Goal: Information Seeking & Learning: Check status

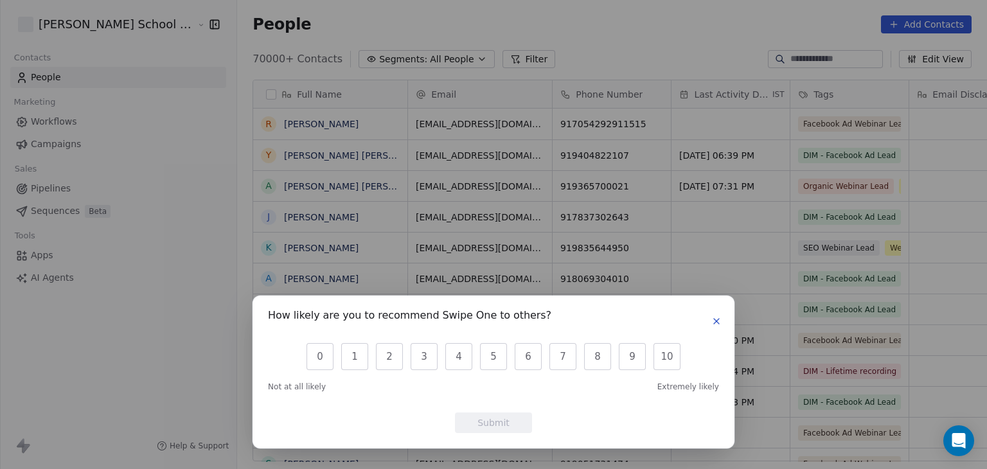
scroll to position [402, 784]
click at [714, 323] on icon "button" at bounding box center [716, 321] width 5 height 5
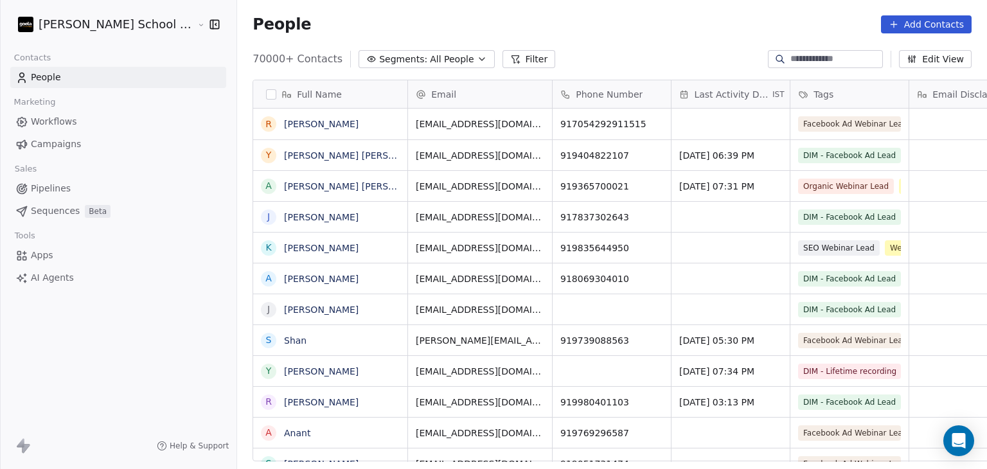
click at [828, 60] on input at bounding box center [835, 59] width 90 height 13
paste input "**********"
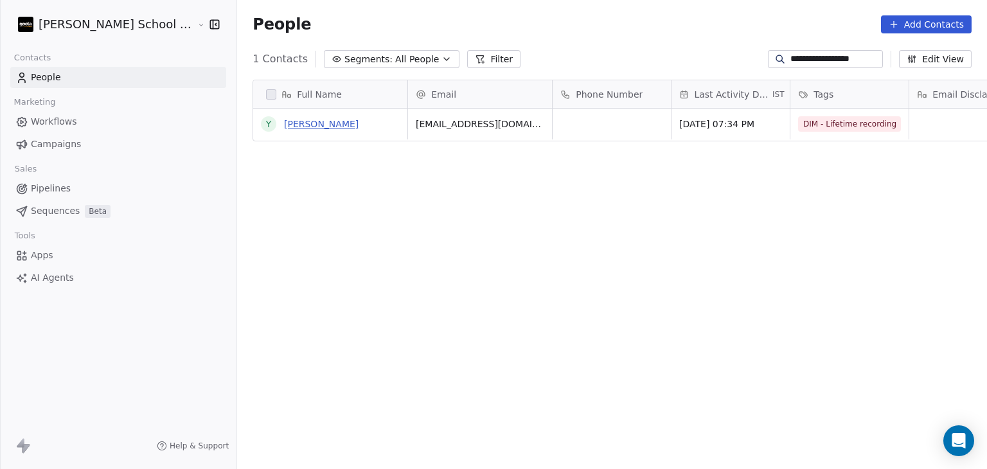
type input "**********"
click at [300, 127] on link "[PERSON_NAME]" at bounding box center [321, 124] width 75 height 10
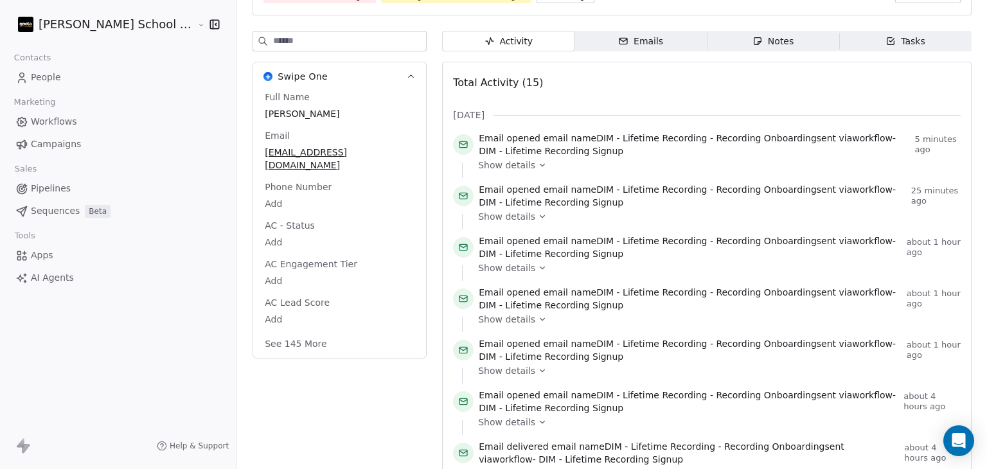
scroll to position [128, 0]
click at [483, 165] on span "Show details" at bounding box center [506, 163] width 57 height 13
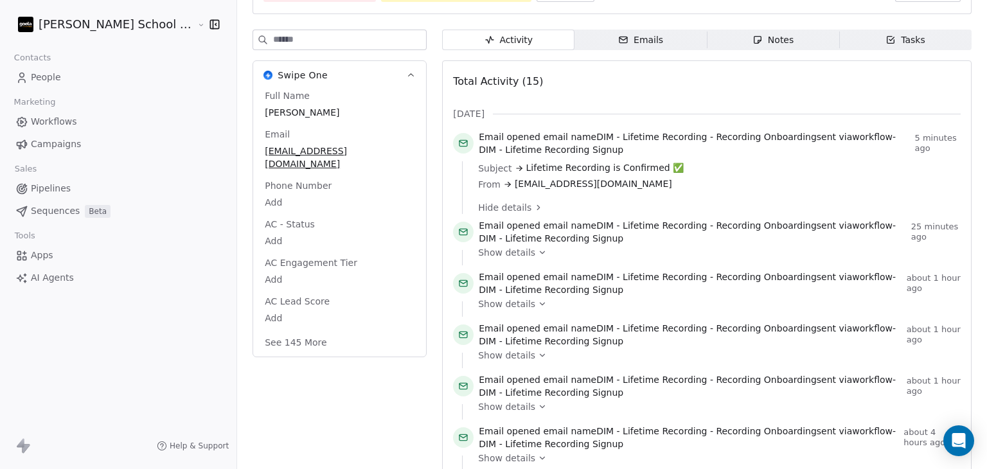
click at [478, 254] on span "Show details" at bounding box center [506, 252] width 57 height 13
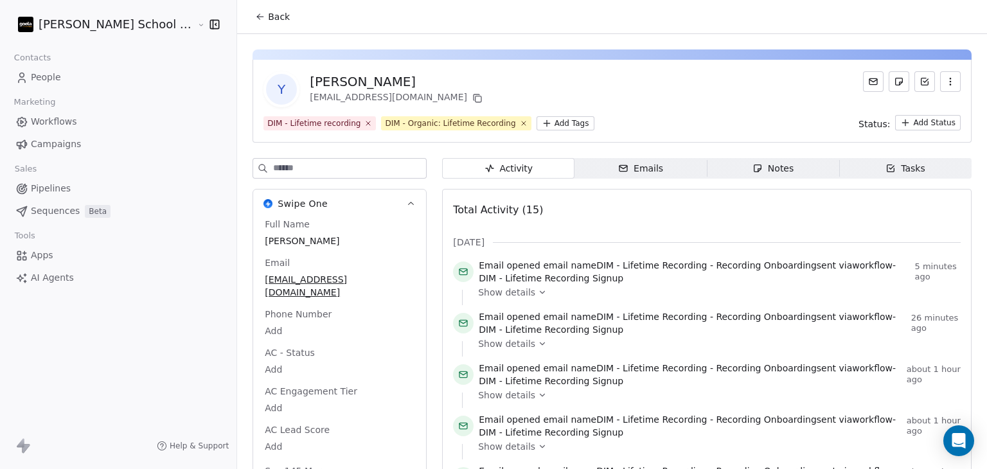
click at [618, 170] on div "Emails" at bounding box center [640, 168] width 45 height 13
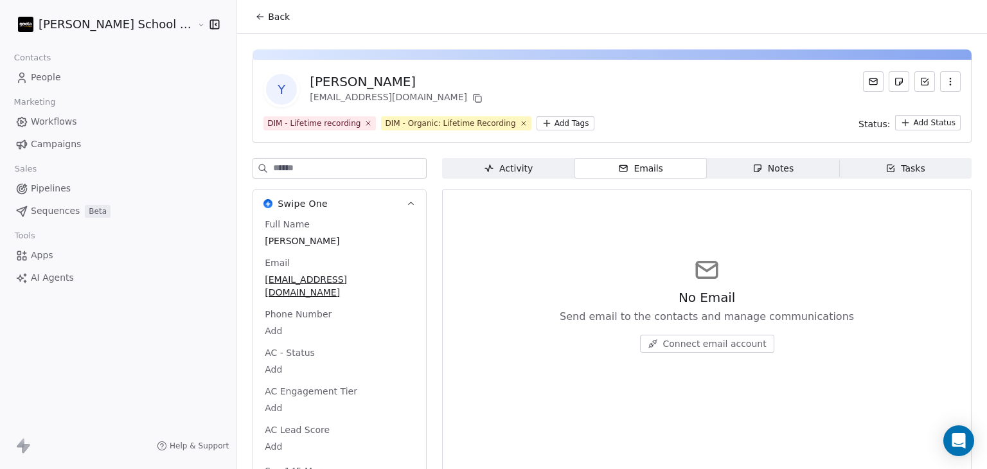
click at [708, 169] on span "Notes Notes" at bounding box center [773, 168] width 132 height 21
click at [887, 165] on icon "button" at bounding box center [890, 168] width 7 height 7
click at [484, 171] on div "Activity" at bounding box center [508, 168] width 49 height 13
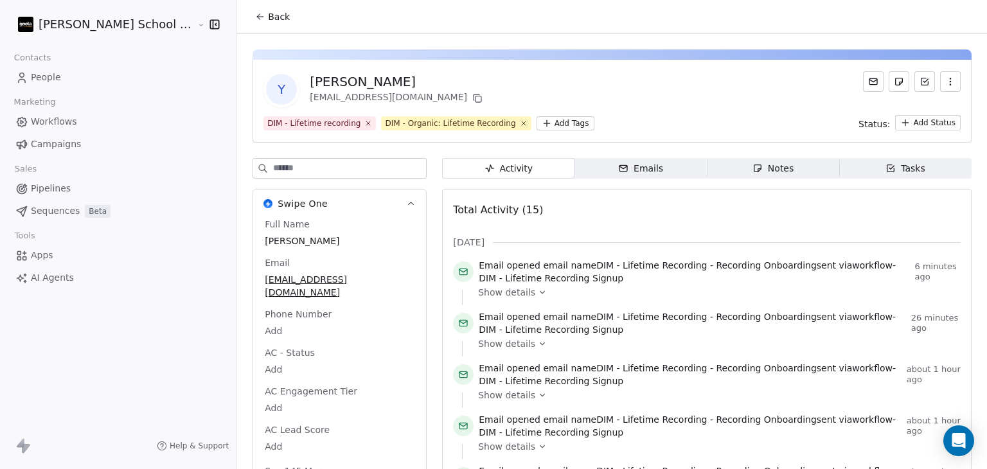
click at [682, 93] on div "Y [PERSON_NAME] [EMAIL_ADDRESS][DOMAIN_NAME]" at bounding box center [611, 89] width 697 height 36
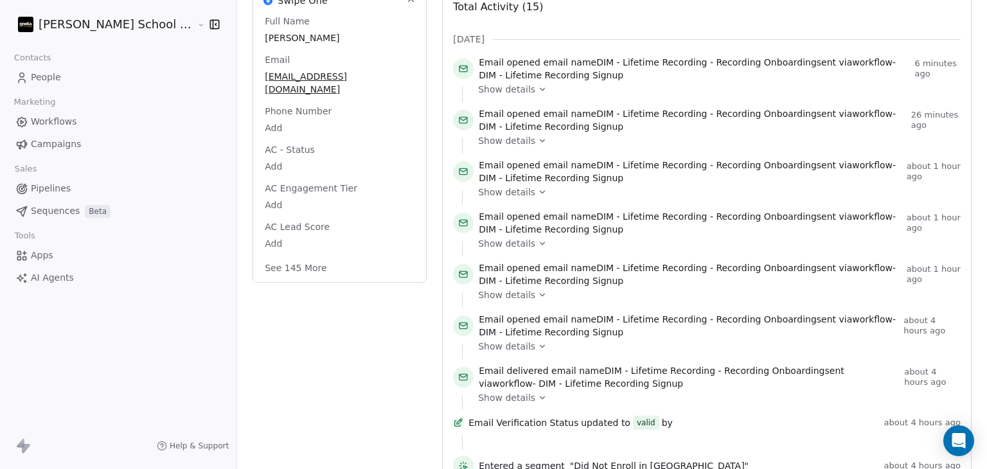
scroll to position [206, 0]
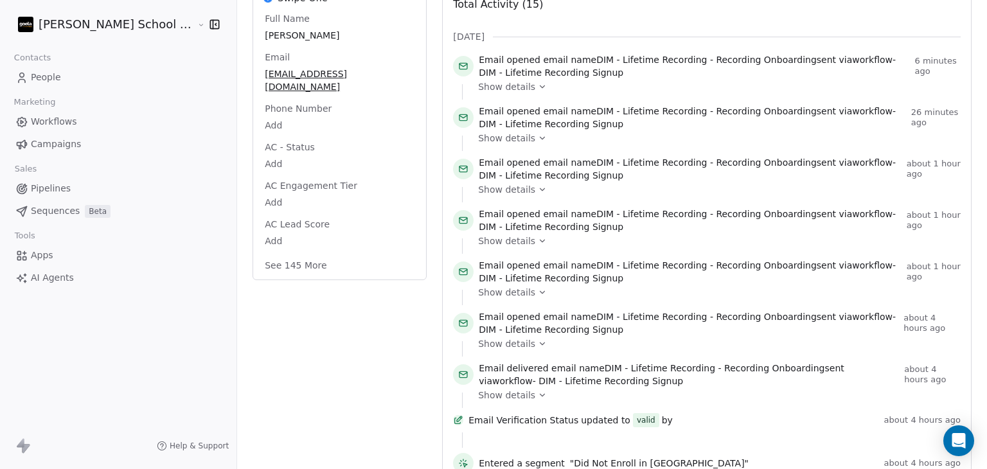
click at [478, 400] on span "Show details" at bounding box center [506, 395] width 57 height 13
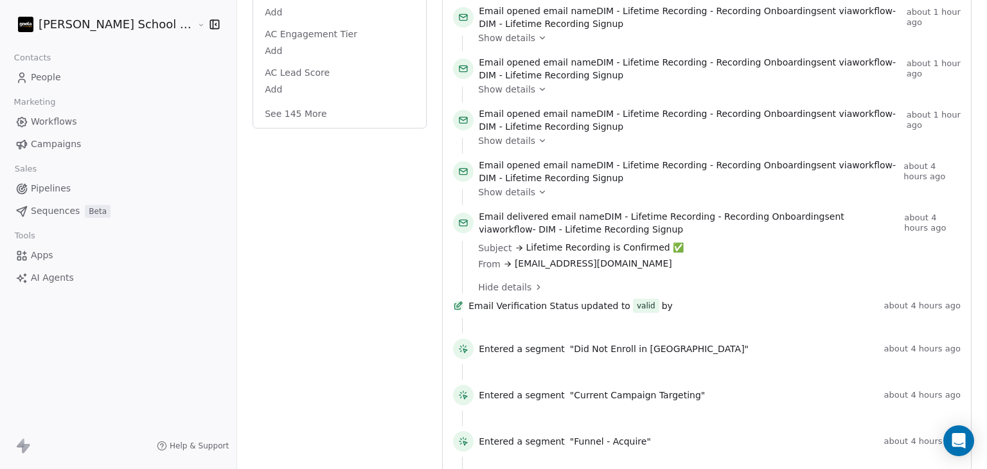
scroll to position [360, 0]
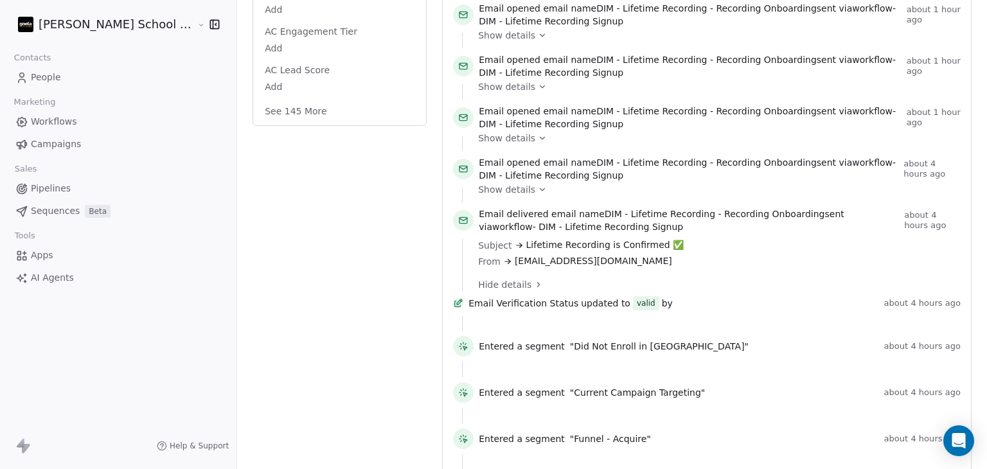
click at [481, 189] on span "Show details" at bounding box center [506, 189] width 57 height 13
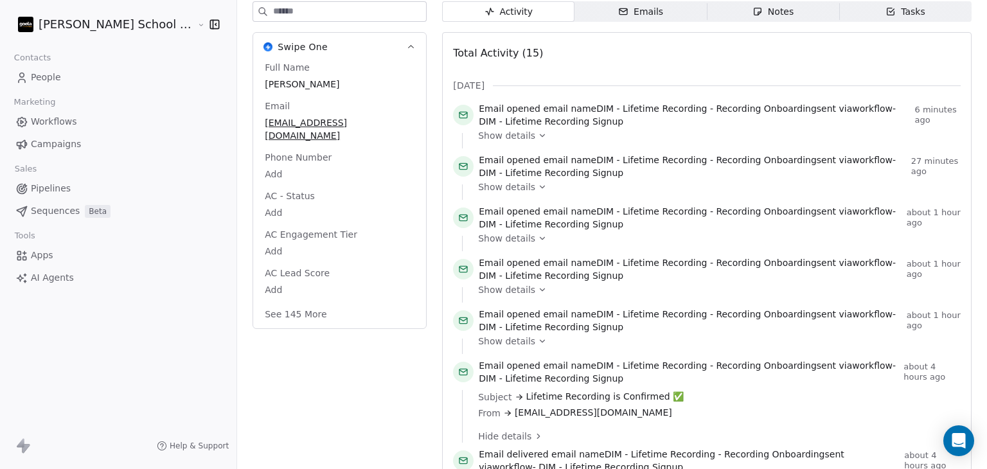
scroll to position [154, 0]
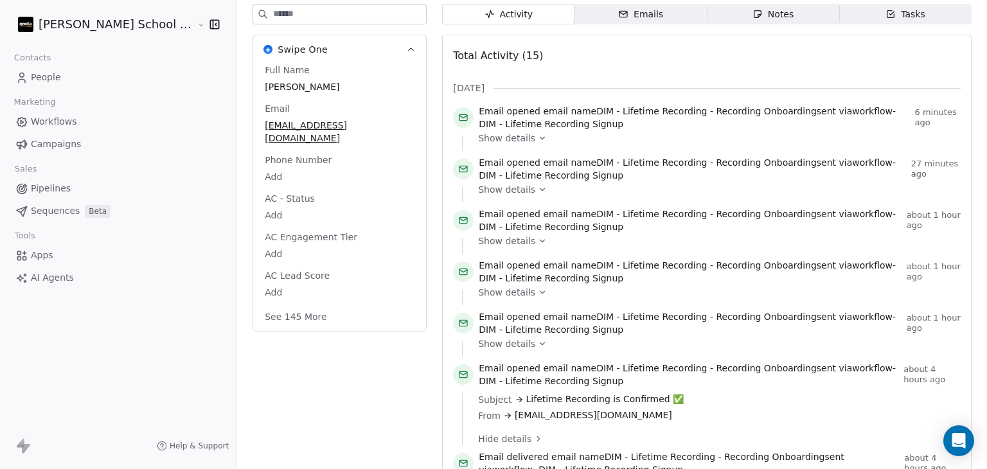
click at [538, 134] on icon at bounding box center [542, 138] width 9 height 9
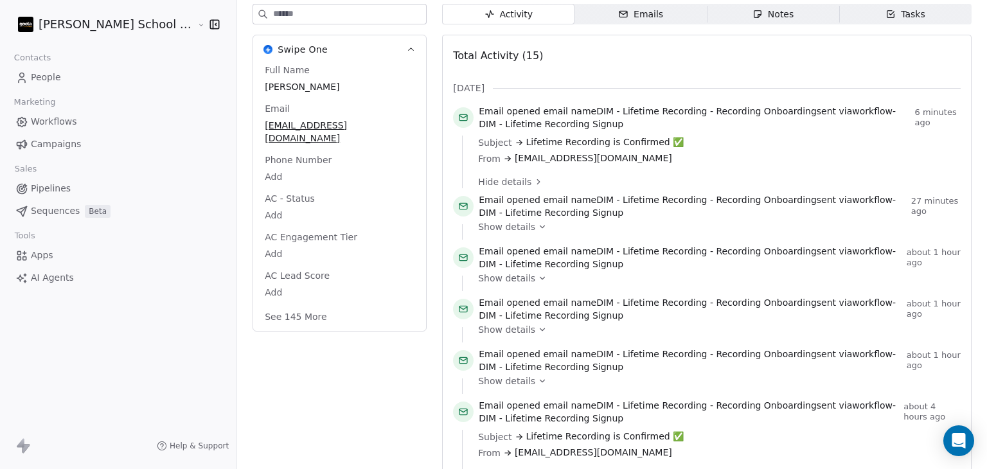
click at [483, 226] on span "Show details" at bounding box center [506, 226] width 57 height 13
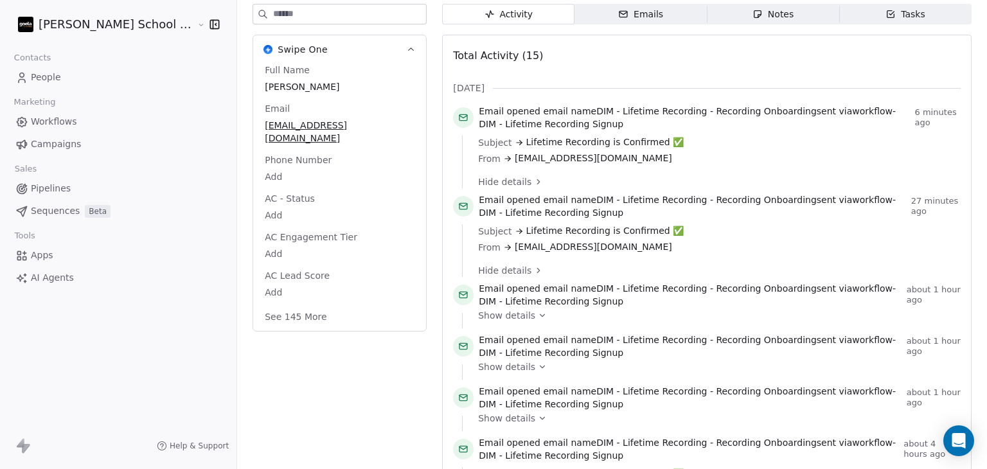
click at [486, 319] on div "Show details" at bounding box center [715, 315] width 474 height 13
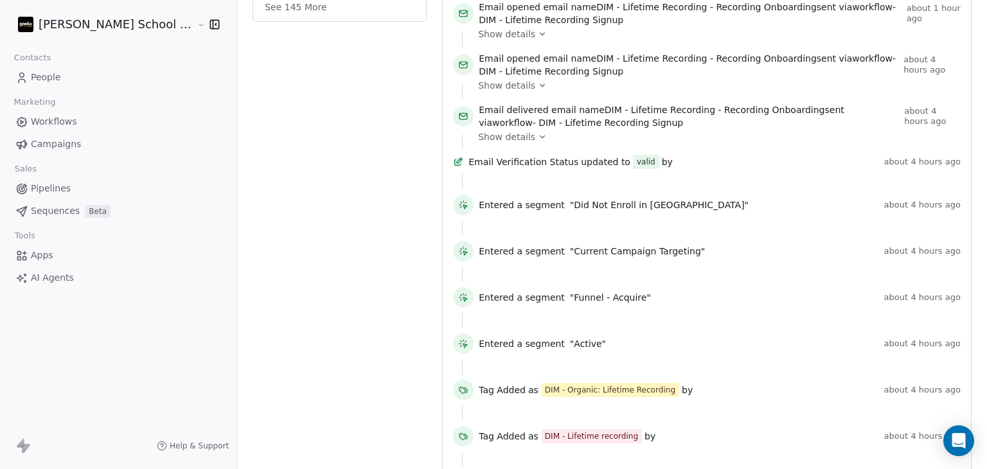
scroll to position [463, 0]
click at [627, 66] on span "Email opened email name DIM - Lifetime Recording - Recording Onboarding sent vi…" at bounding box center [689, 66] width 420 height 26
click at [632, 67] on span "Email opened email name DIM - Lifetime Recording - Recording Onboarding sent vi…" at bounding box center [689, 66] width 420 height 26
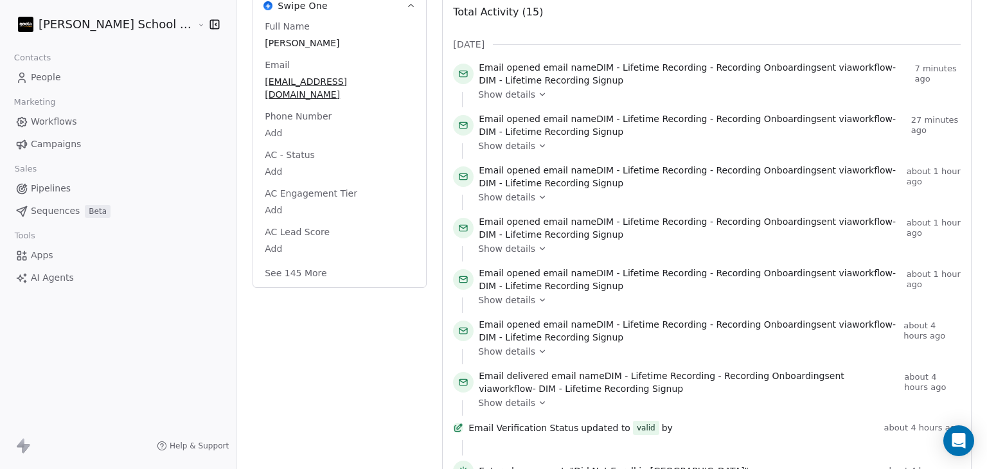
scroll to position [128, 0]
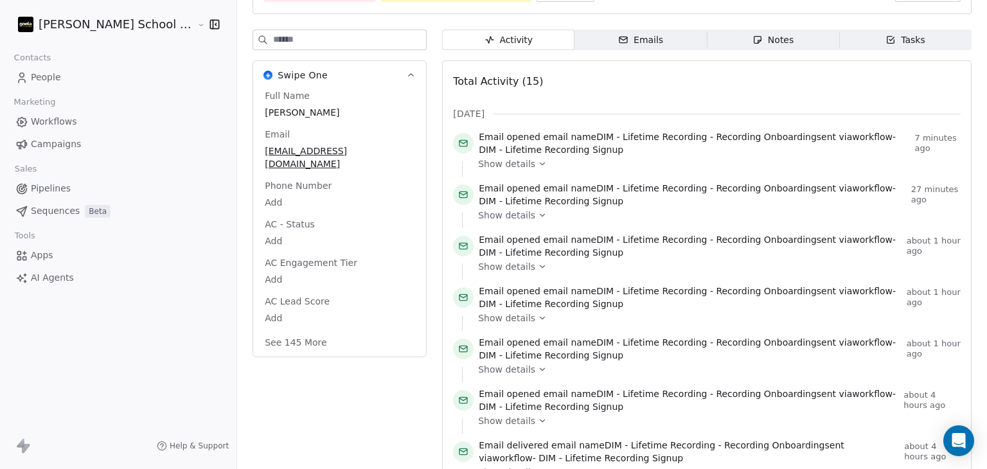
click at [478, 371] on span "Show details" at bounding box center [506, 369] width 57 height 13
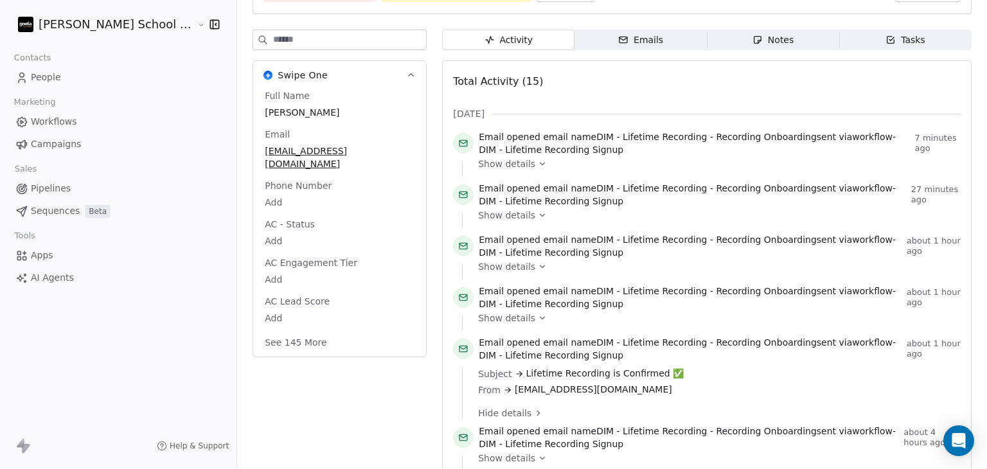
click at [540, 317] on icon at bounding box center [542, 318] width 4 height 3
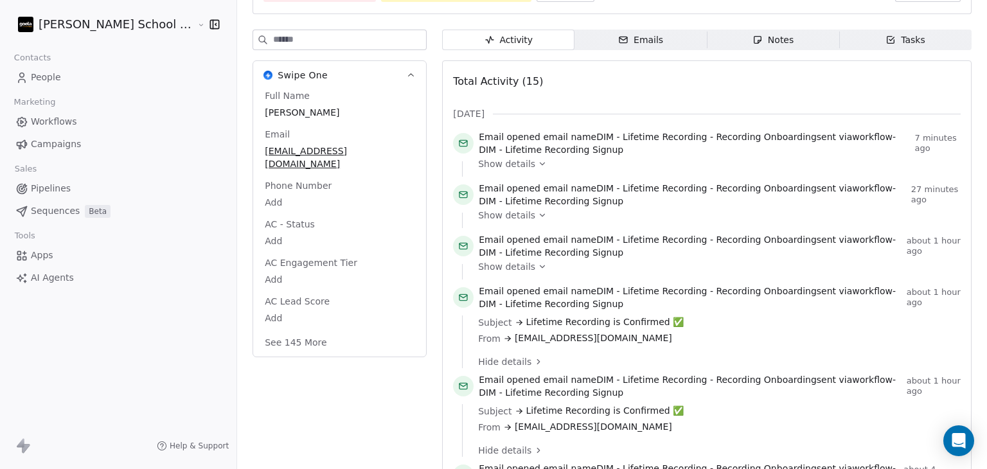
click at [481, 168] on span "Show details" at bounding box center [506, 163] width 57 height 13
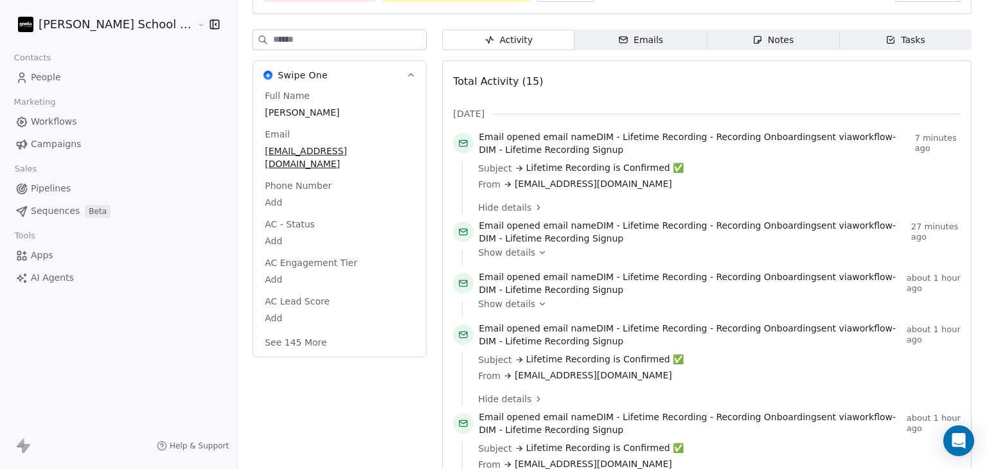
click at [526, 168] on span "Lifetime Recording is Confirmed ✅" at bounding box center [605, 167] width 158 height 13
click at [748, 173] on div "Subject Lifetime Recording is Confirmed ✅" at bounding box center [715, 167] width 474 height 13
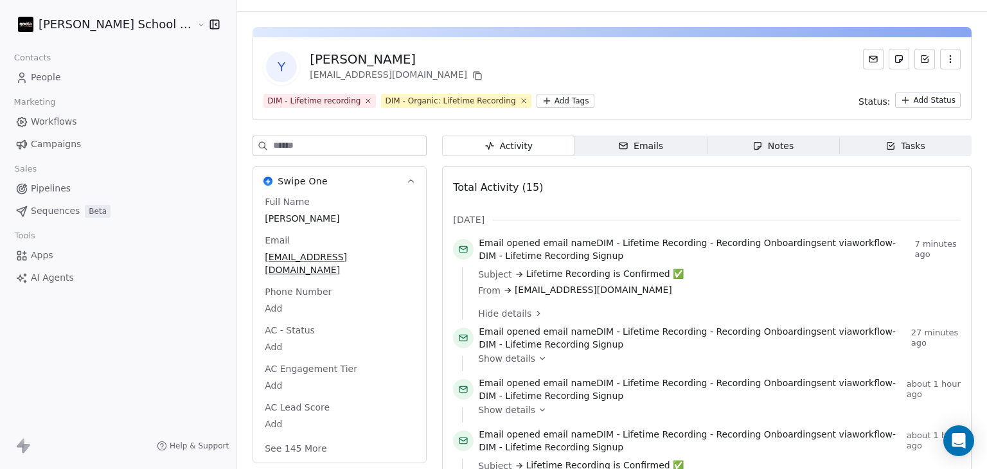
scroll to position [24, 0]
